Goal: Information Seeking & Learning: Learn about a topic

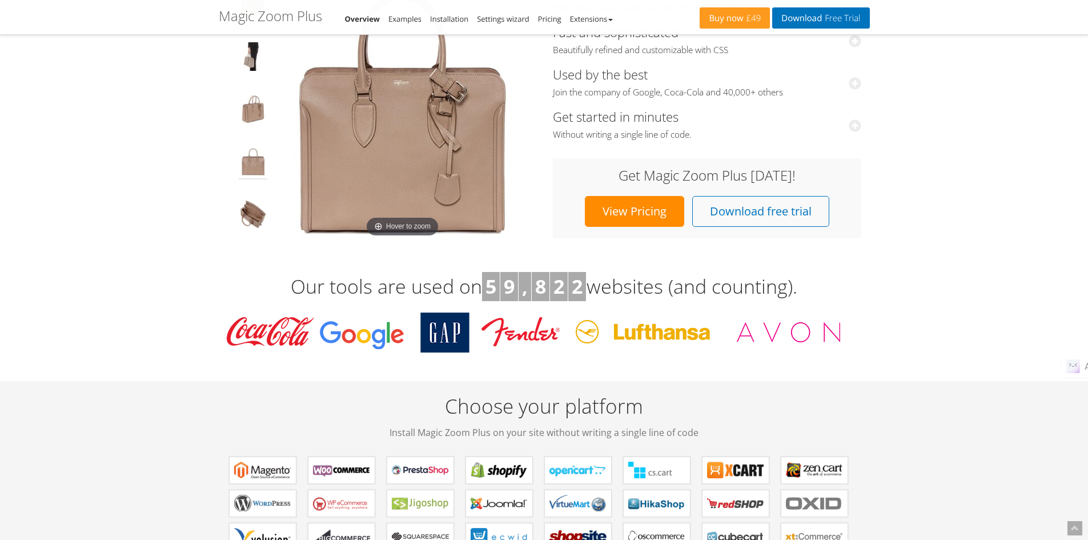
click at [256, 159] on img at bounding box center [253, 163] width 29 height 32
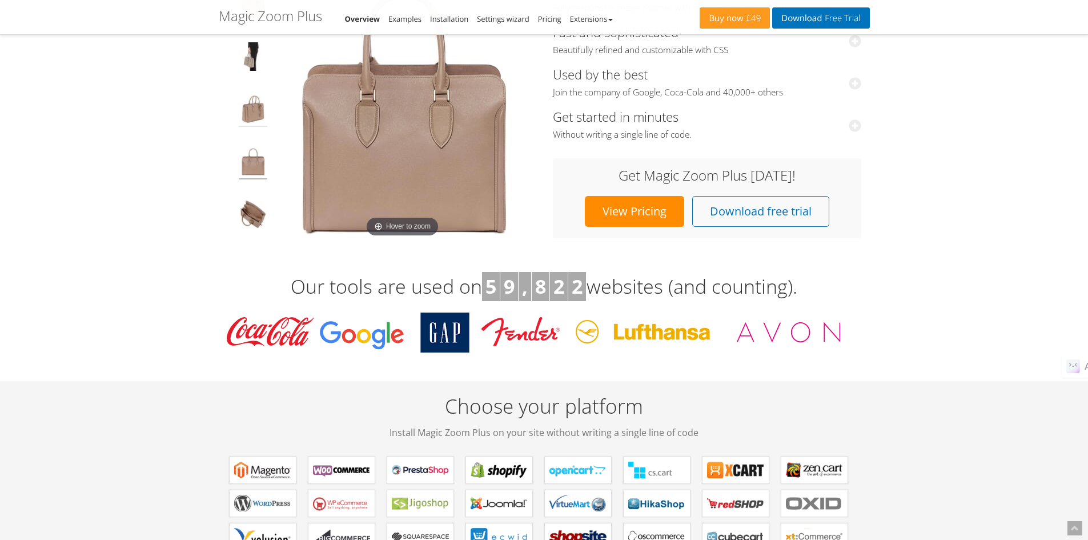
click at [254, 109] on img at bounding box center [253, 111] width 29 height 32
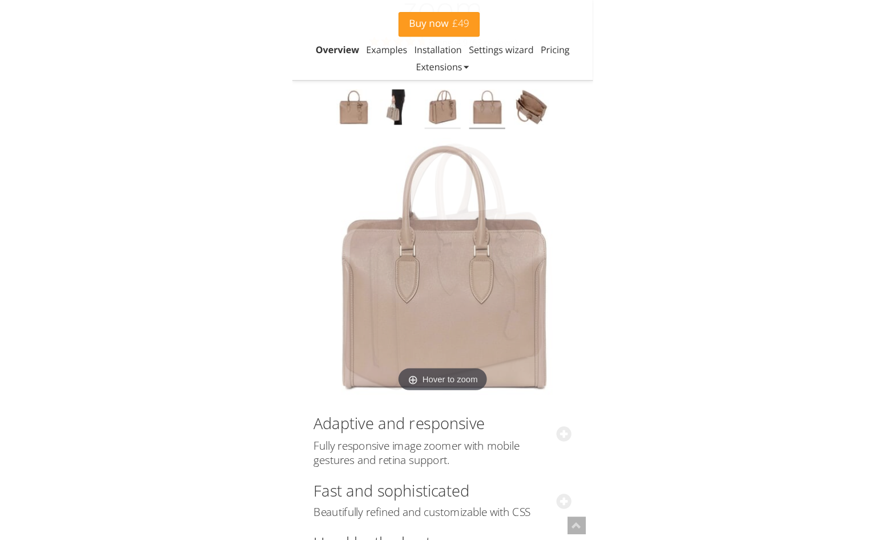
scroll to position [95, 0]
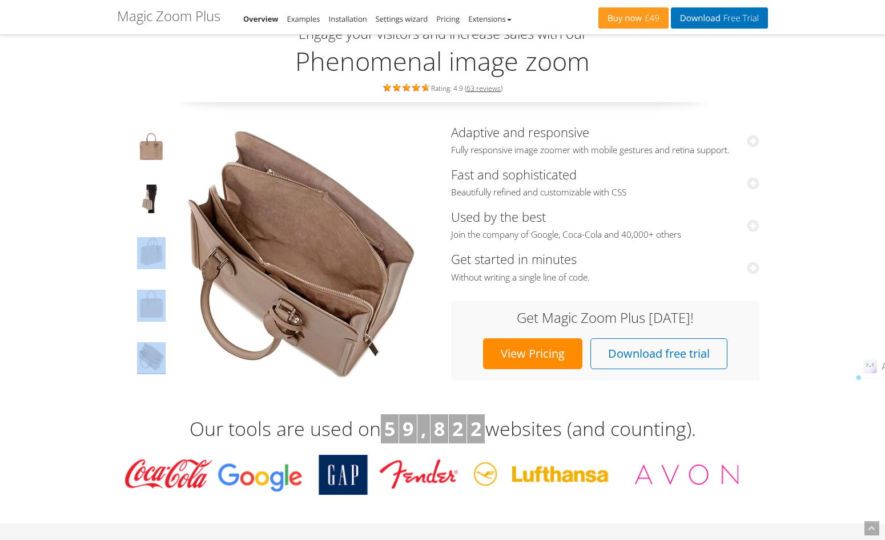
drag, startPoint x: 157, startPoint y: 278, endPoint x: 164, endPoint y: 354, distance: 76.3
click at [164, 354] on td at bounding box center [151, 253] width 42 height 257
click at [153, 332] on td at bounding box center [151, 253] width 42 height 257
click at [153, 290] on img at bounding box center [151, 306] width 29 height 32
click at [153, 259] on img at bounding box center [151, 253] width 29 height 32
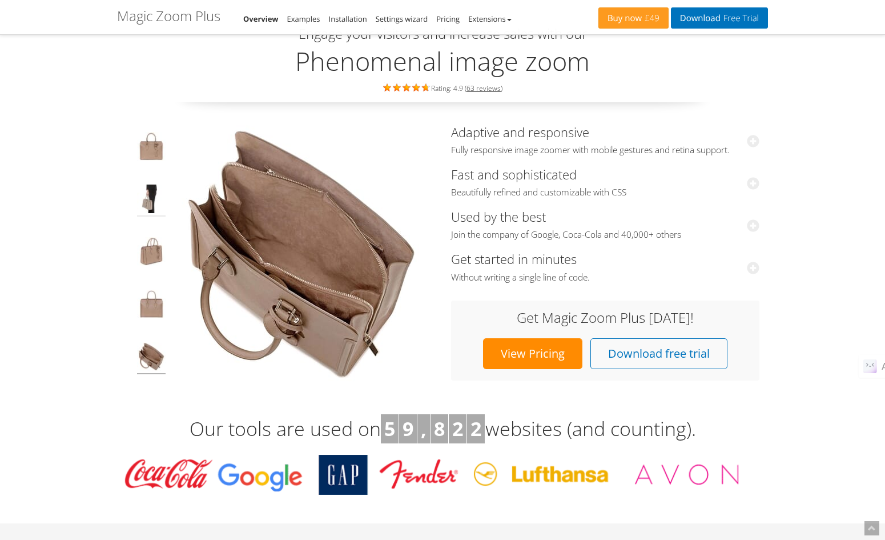
click at [149, 209] on img at bounding box center [151, 200] width 29 height 32
click at [155, 153] on img at bounding box center [151, 148] width 29 height 32
click at [157, 193] on img at bounding box center [151, 200] width 29 height 32
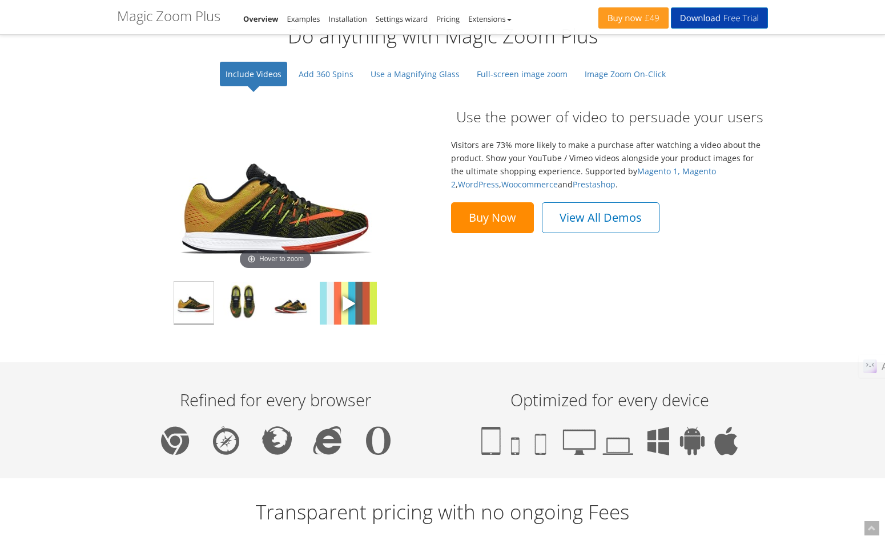
scroll to position [761, 0]
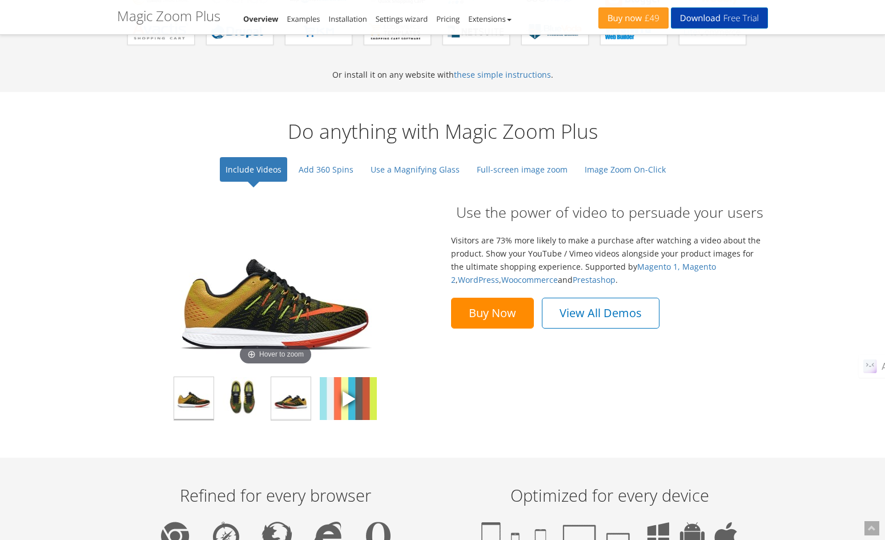
click at [291, 396] on img at bounding box center [290, 398] width 39 height 43
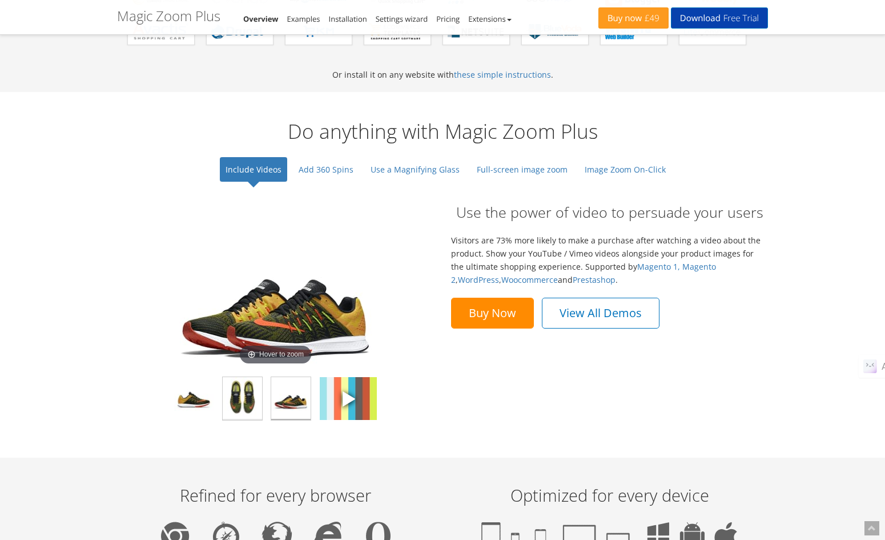
click at [259, 398] on img at bounding box center [242, 398] width 39 height 43
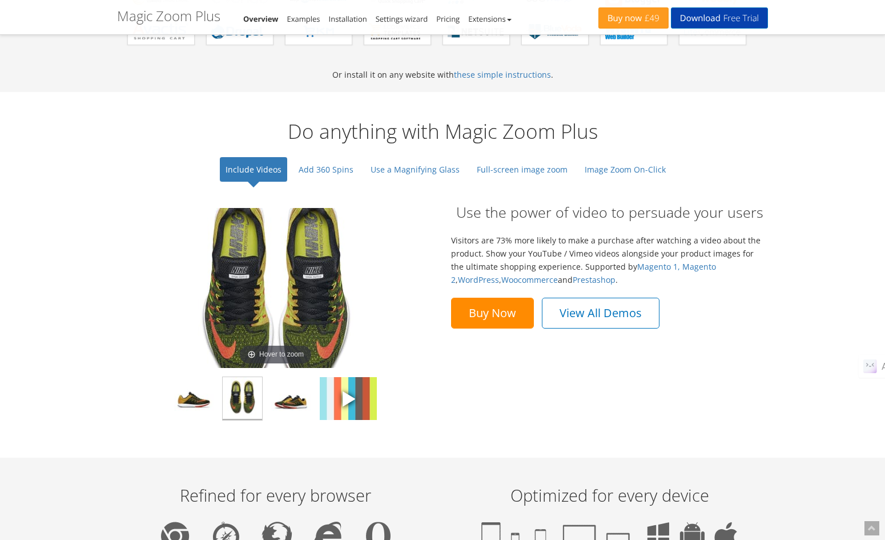
scroll to position [476, 0]
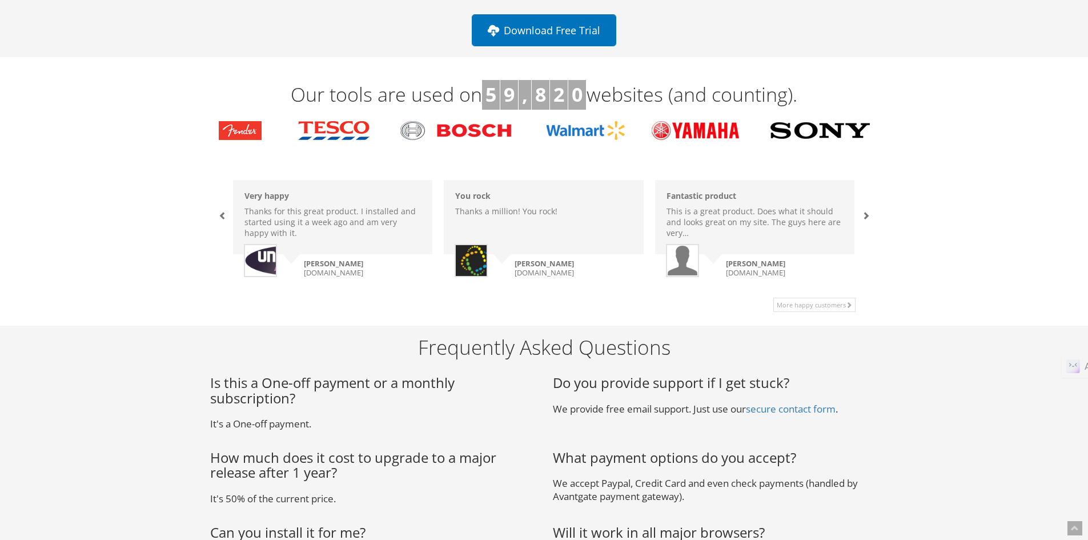
scroll to position [95, 0]
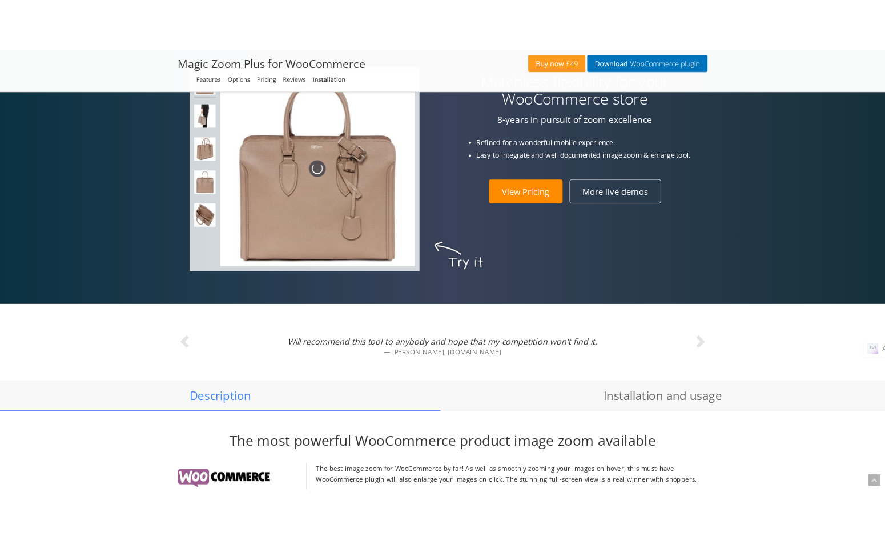
scroll to position [476, 0]
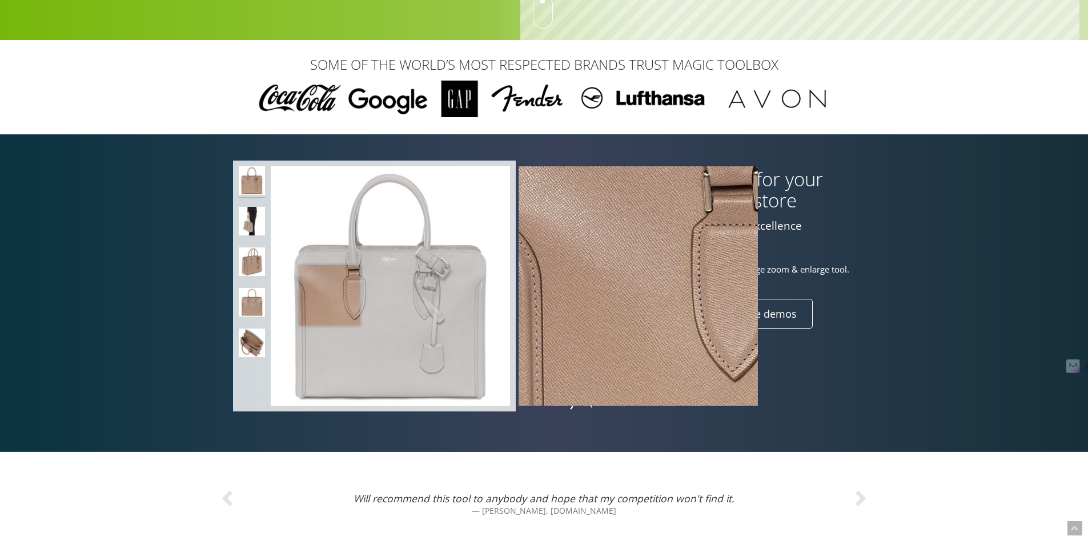
click at [330, 295] on img at bounding box center [390, 285] width 239 height 239
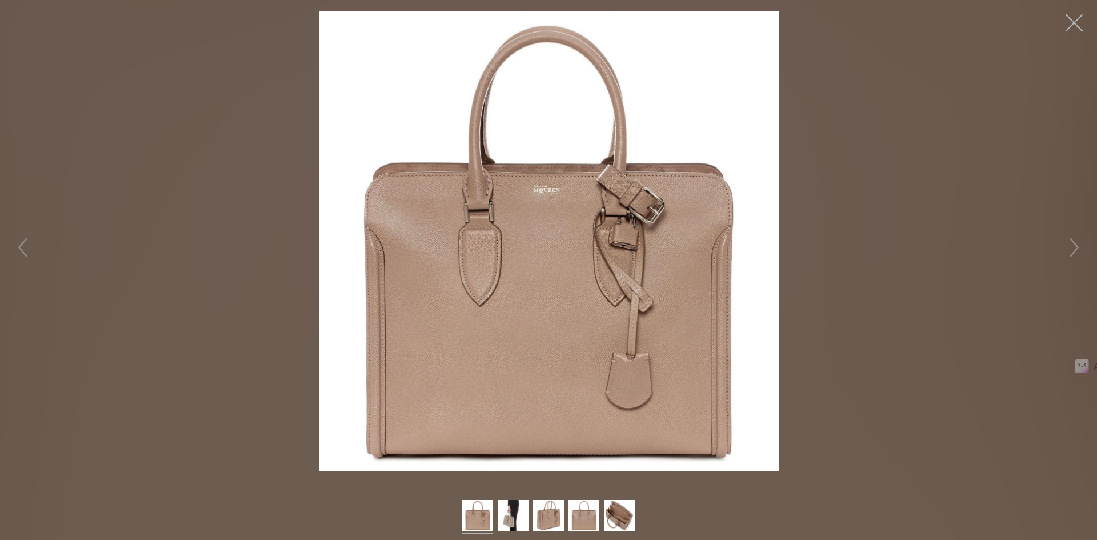
click at [1082, 27] on button "button" at bounding box center [1074, 23] width 34 height 34
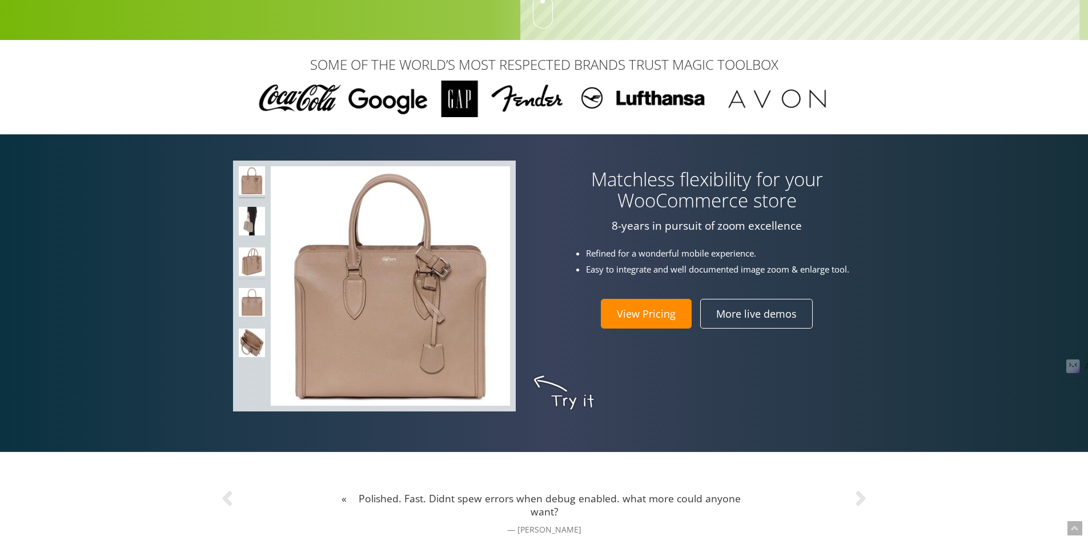
click at [258, 261] on img at bounding box center [252, 263] width 27 height 32
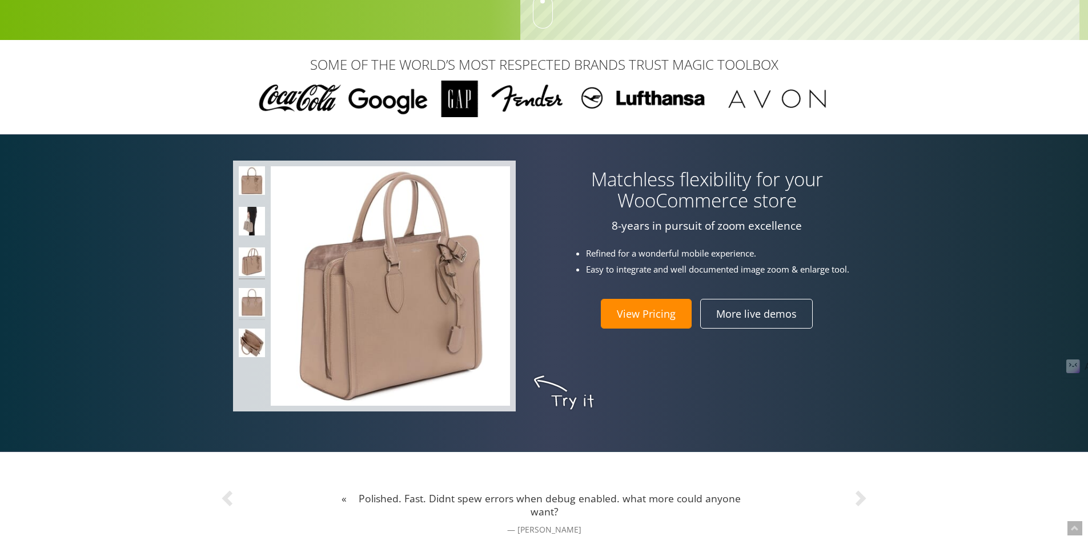
click at [246, 296] on img at bounding box center [252, 304] width 27 height 32
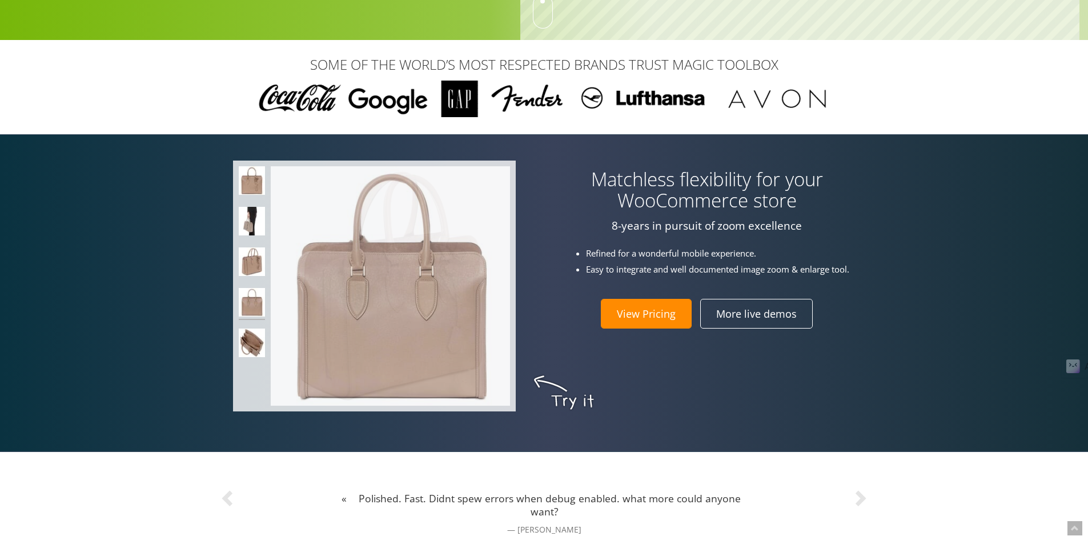
click at [247, 306] on img at bounding box center [252, 304] width 27 height 32
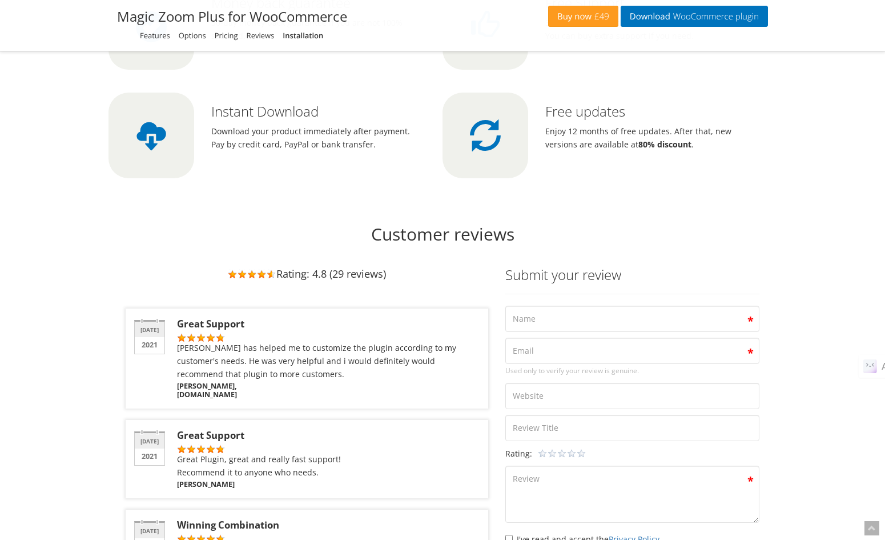
scroll to position [3237, 0]
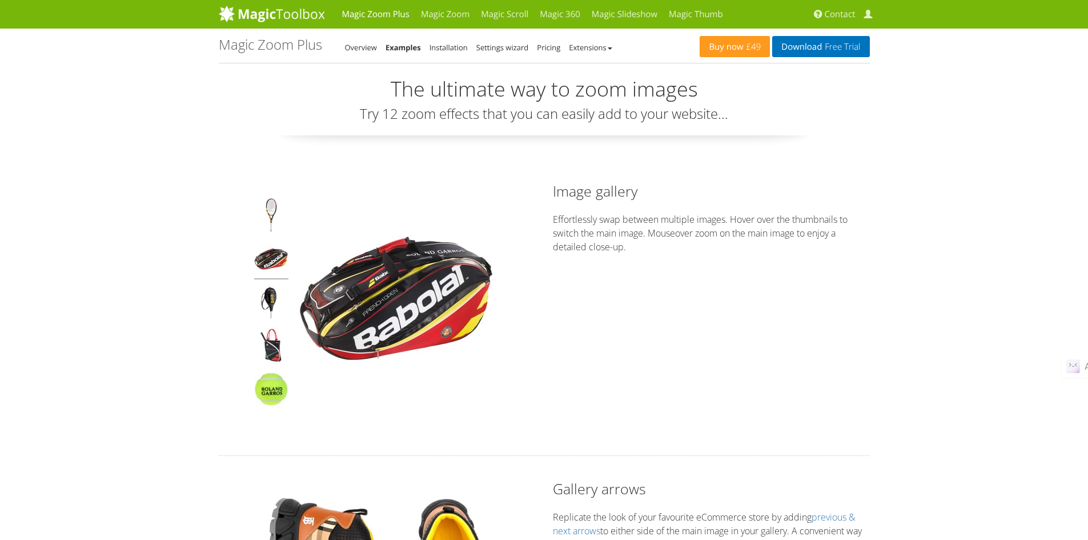
click at [271, 264] on img at bounding box center [271, 261] width 34 height 38
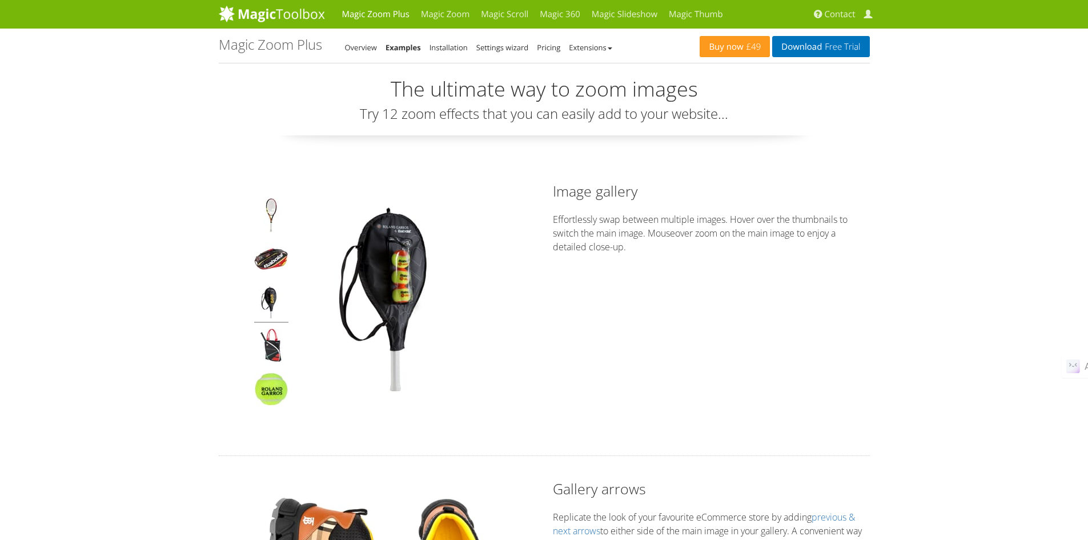
click at [270, 295] on img at bounding box center [271, 304] width 34 height 38
click at [270, 325] on div at bounding box center [271, 306] width 40 height 217
click at [274, 339] on img at bounding box center [271, 347] width 34 height 38
click at [269, 305] on img at bounding box center [271, 304] width 34 height 38
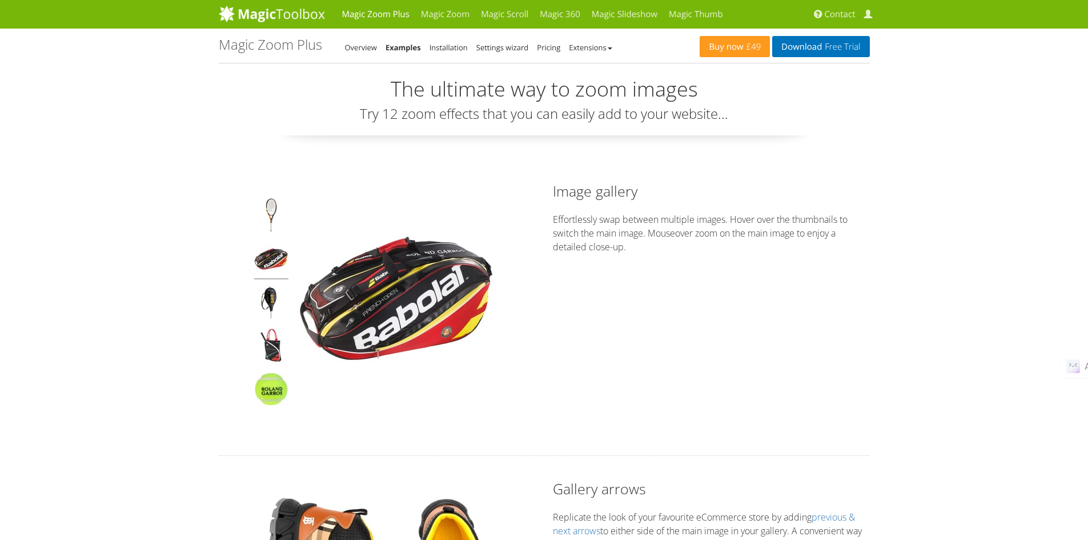
click at [268, 248] on img at bounding box center [271, 261] width 34 height 38
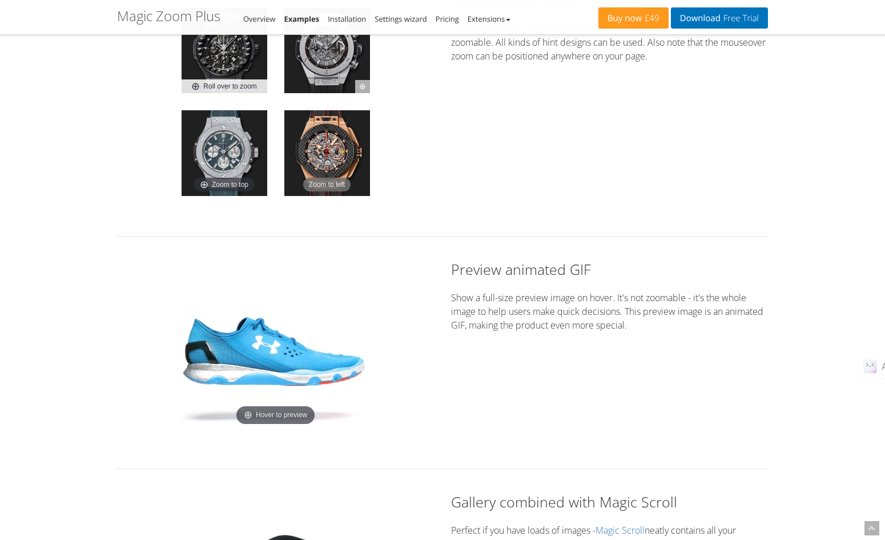
scroll to position [2858, 0]
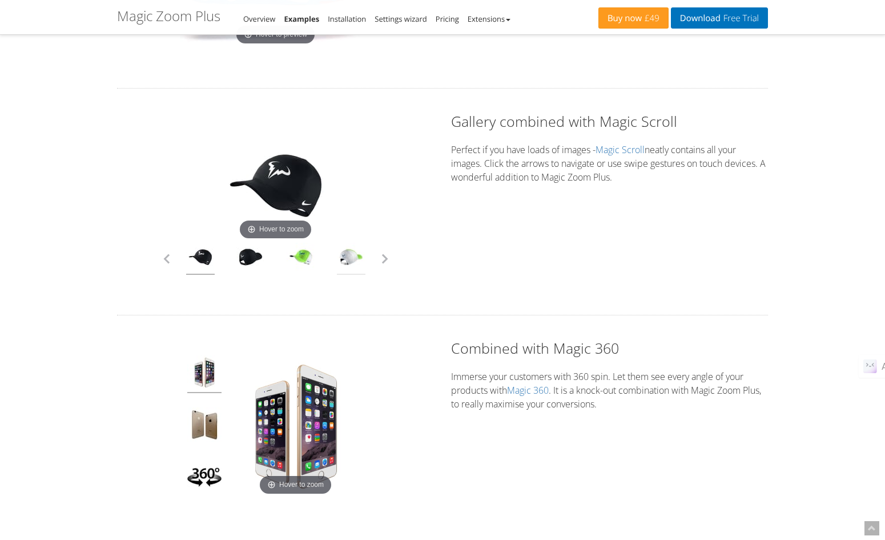
click at [338, 258] on link at bounding box center [351, 259] width 29 height 32
click at [307, 260] on link at bounding box center [301, 259] width 29 height 32
click at [385, 256] on button "button" at bounding box center [384, 258] width 17 height 17
click at [357, 261] on link at bounding box center [351, 259] width 29 height 32
click at [288, 256] on link at bounding box center [301, 259] width 29 height 32
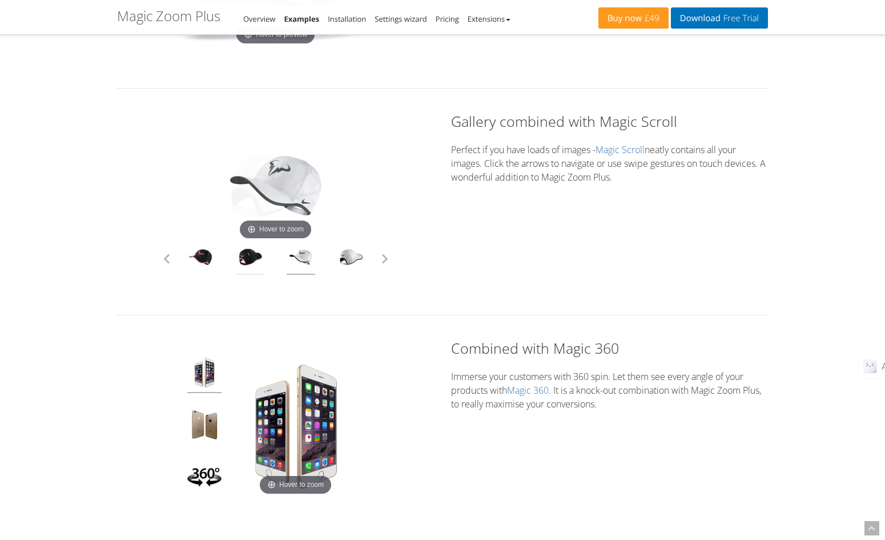
click at [239, 259] on link at bounding box center [250, 259] width 29 height 32
click at [204, 259] on link at bounding box center [200, 259] width 29 height 32
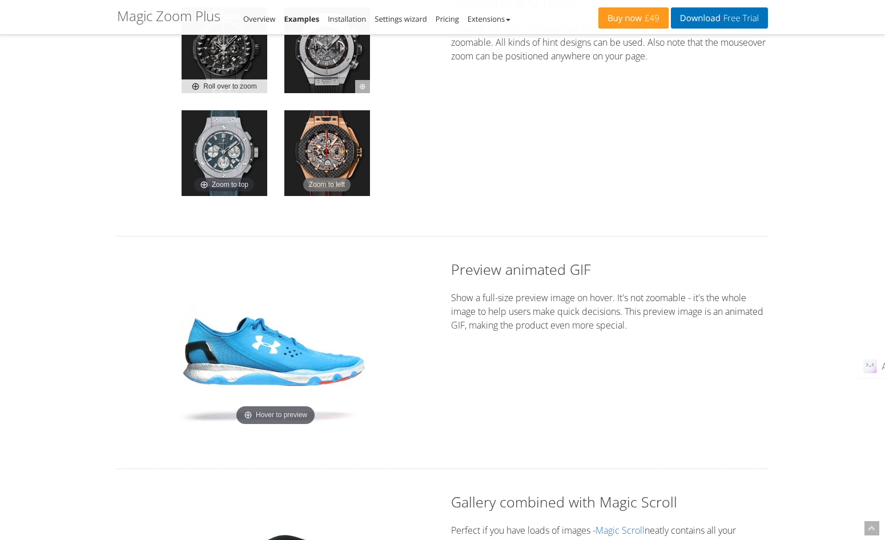
scroll to position [2382, 0]
